Goal: Transaction & Acquisition: Purchase product/service

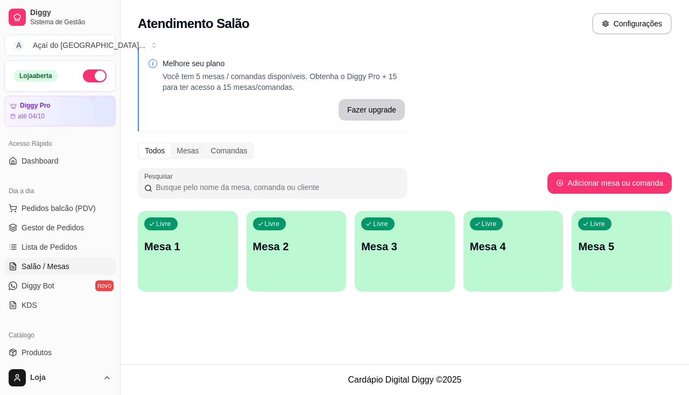
click at [168, 251] on p "Mesa 1" at bounding box center [187, 246] width 87 height 15
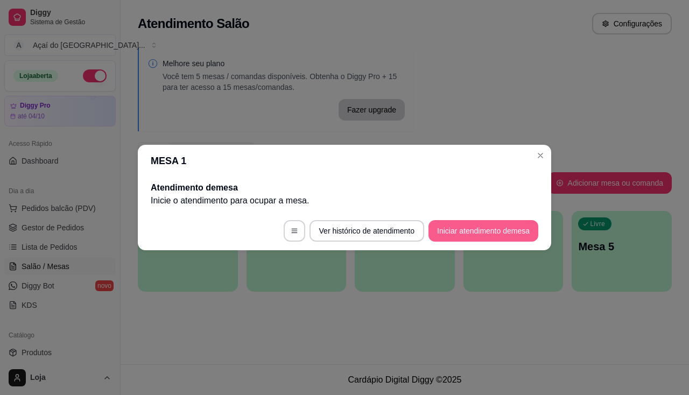
click at [496, 231] on button "Iniciar atendimento de mesa" at bounding box center [483, 231] width 110 height 22
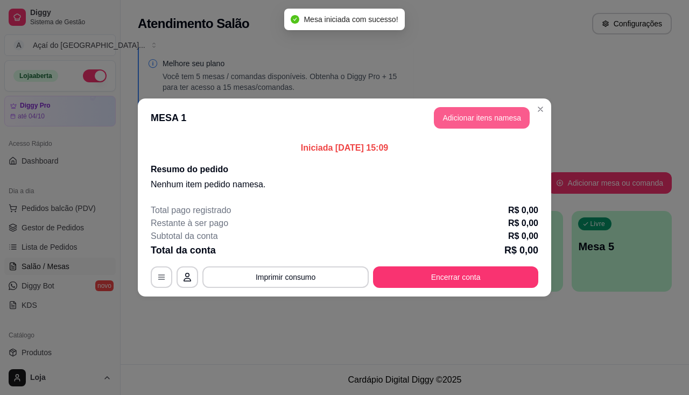
click at [474, 110] on button "Adicionar itens na mesa" at bounding box center [482, 118] width 96 height 22
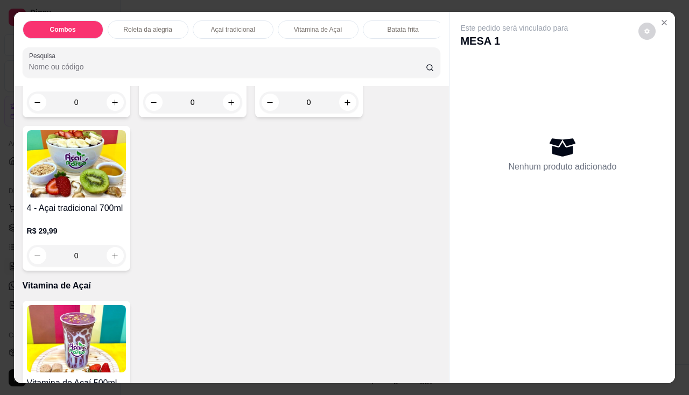
scroll to position [538, 0]
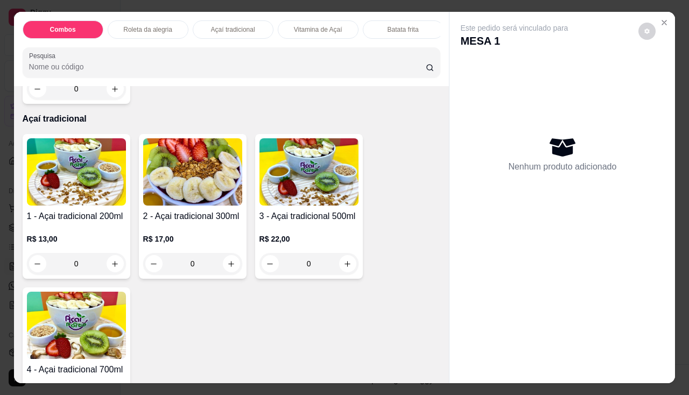
click at [112, 270] on div "0" at bounding box center [76, 264] width 99 height 22
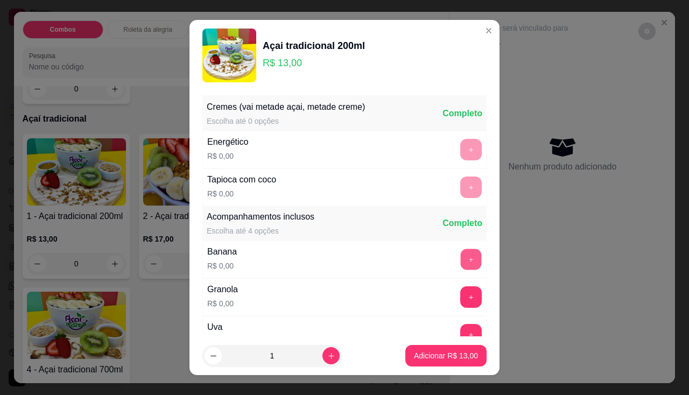
click at [461, 256] on button "+" at bounding box center [471, 259] width 21 height 21
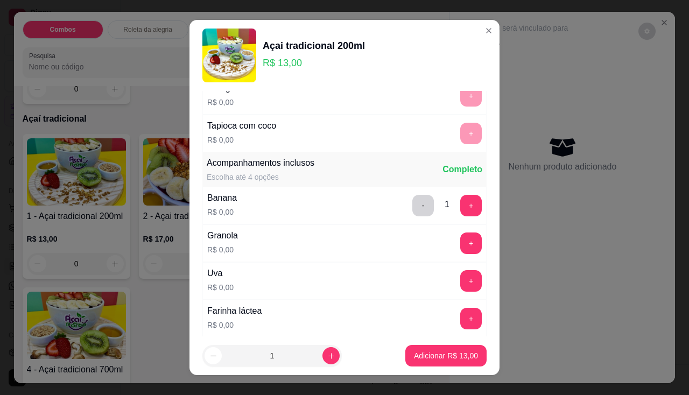
scroll to position [108, 0]
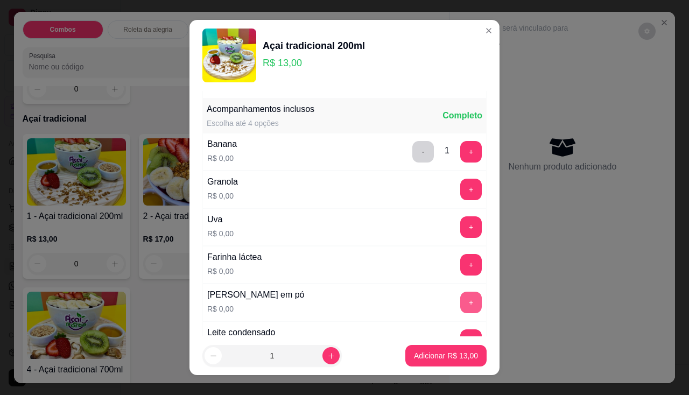
click at [460, 301] on button "+" at bounding box center [471, 303] width 22 height 22
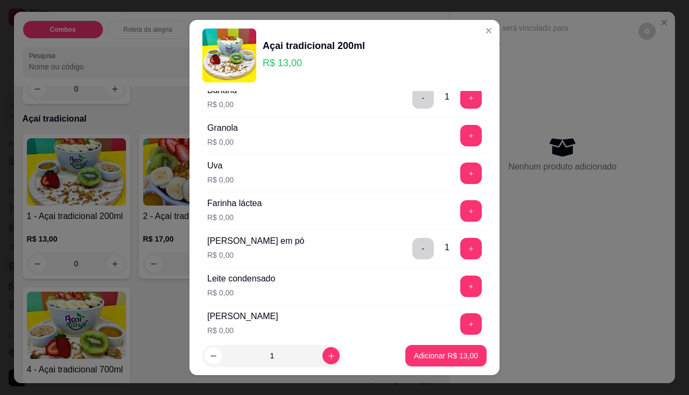
scroll to position [215, 0]
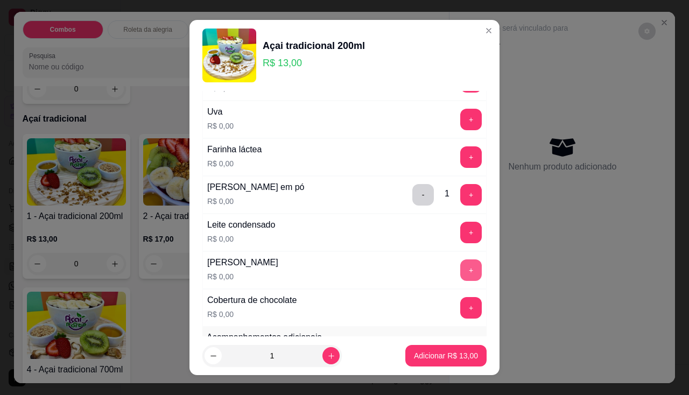
click at [460, 269] on button "+" at bounding box center [471, 270] width 22 height 22
click at [434, 362] on button "Adicionar R$ 13,00" at bounding box center [445, 356] width 79 height 21
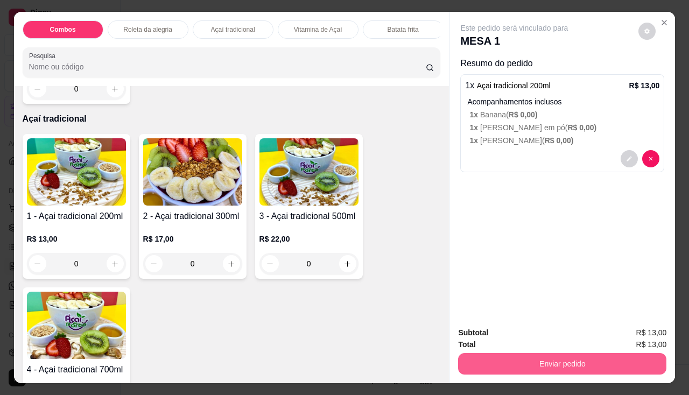
click at [529, 353] on button "Enviar pedido" at bounding box center [562, 364] width 208 height 22
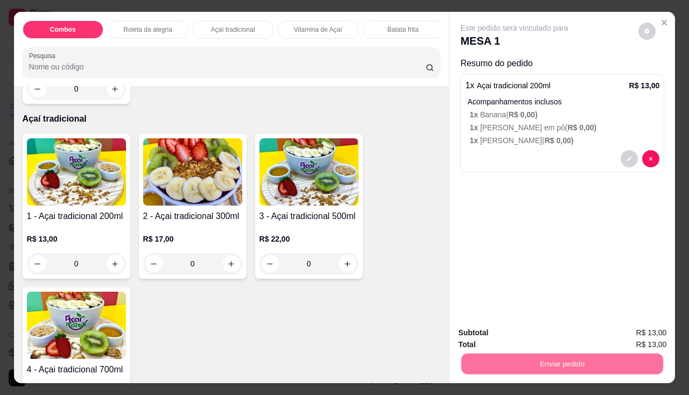
click at [497, 329] on button "Não registrar e enviar pedido" at bounding box center [527, 333] width 112 height 20
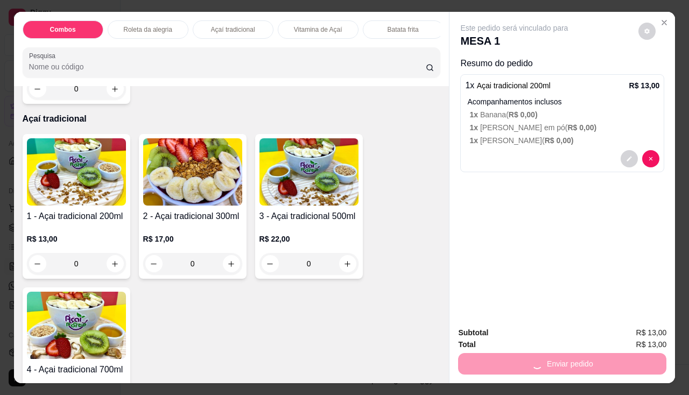
click at [497, 329] on button "Não registrar e enviar pedido" at bounding box center [527, 333] width 112 height 20
